Goal: Navigation & Orientation: Find specific page/section

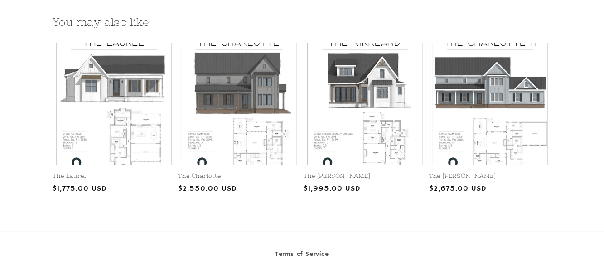
scroll to position [1083, 0]
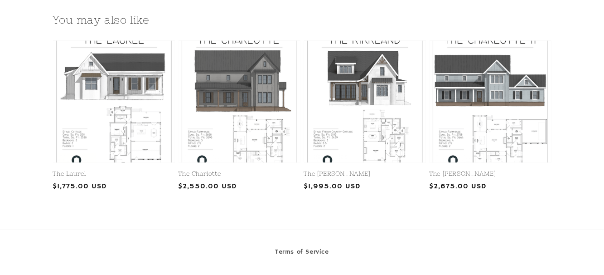
click at [254, 170] on link "The Charlotte" at bounding box center [240, 174] width 122 height 8
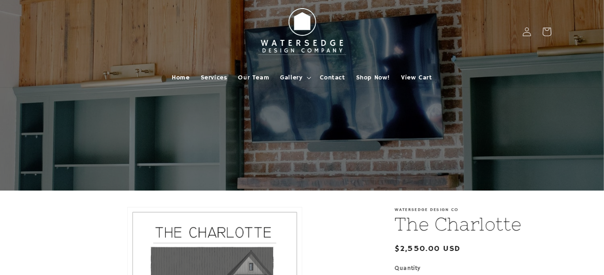
click at [297, 74] on span "Gallery" at bounding box center [291, 77] width 22 height 8
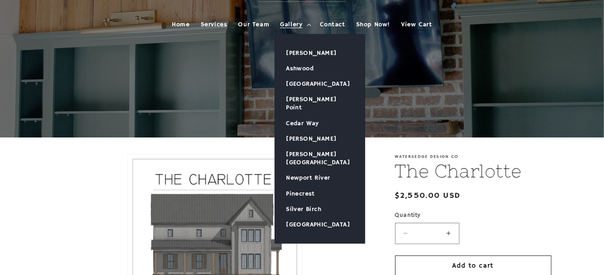
scroll to position [53, 0]
click at [321, 115] on link "Cedar Way" at bounding box center [320, 122] width 90 height 15
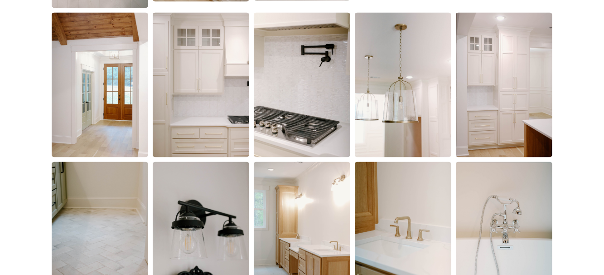
scroll to position [787, 0]
